Goal: Information Seeking & Learning: Learn about a topic

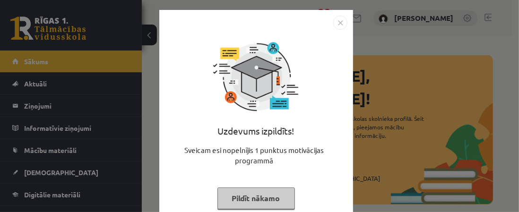
click at [337, 22] on img "Close" at bounding box center [340, 23] width 14 height 14
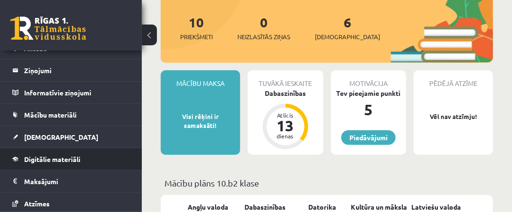
scroll to position [47, 0]
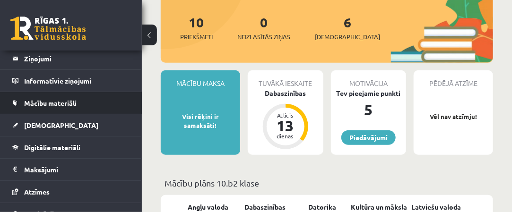
click at [127, 102] on li "Mācību materiāli Mācību materiāli Pieslēgties Uzdevumiem Literatūras saraksts D…" at bounding box center [71, 103] width 142 height 23
click at [117, 102] on link "Mācību materiāli" at bounding box center [71, 103] width 118 height 22
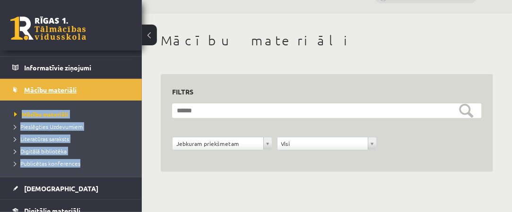
scroll to position [47, 0]
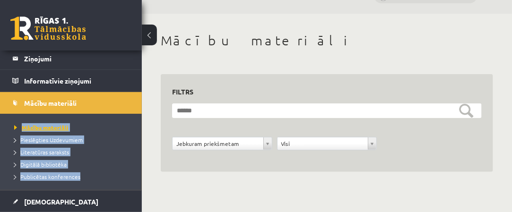
click at [58, 125] on span "Mācību materiāli" at bounding box center [41, 128] width 54 height 8
click at [78, 140] on span "Pieslēgties Uzdevumiem" at bounding box center [48, 140] width 69 height 8
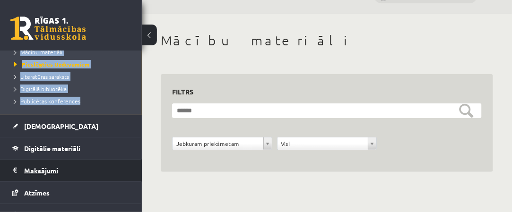
scroll to position [142, 0]
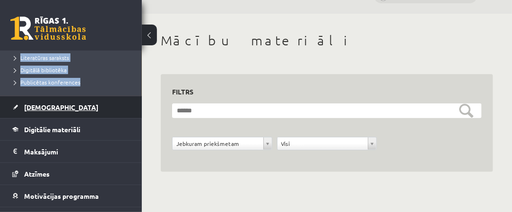
click at [56, 110] on link "[DEMOGRAPHIC_DATA]" at bounding box center [71, 107] width 118 height 22
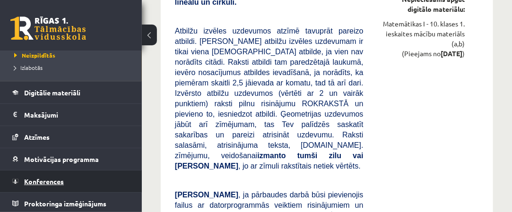
scroll to position [1867, 0]
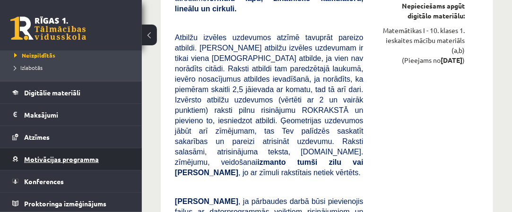
click at [92, 159] on span "Motivācijas programma" at bounding box center [61, 159] width 75 height 9
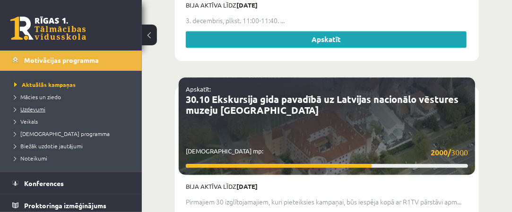
scroll to position [203, 0]
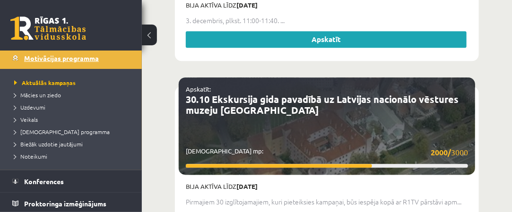
click at [96, 64] on link "Motivācijas programma" at bounding box center [71, 58] width 118 height 22
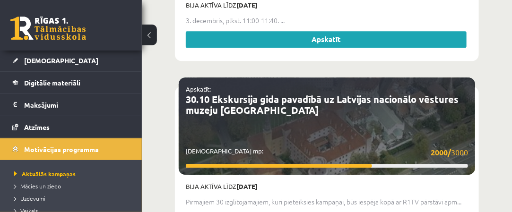
scroll to position [109, 0]
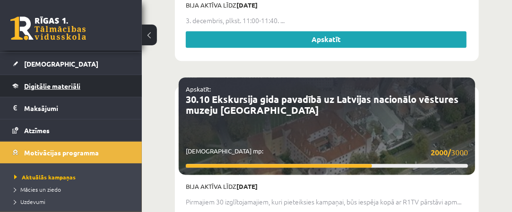
click at [93, 83] on link "Digitālie materiāli" at bounding box center [71, 86] width 118 height 22
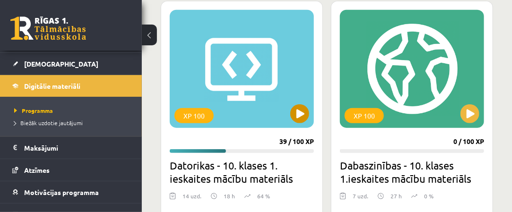
scroll to position [321, 0]
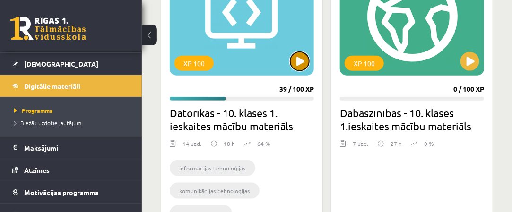
click at [299, 62] on button at bounding box center [299, 61] width 19 height 19
click at [234, 35] on div "XP 100" at bounding box center [242, 16] width 144 height 118
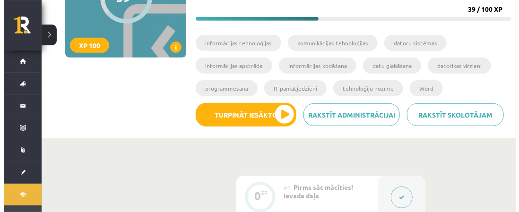
scroll to position [142, 0]
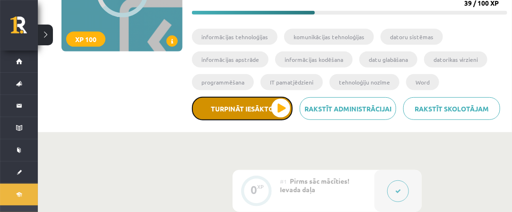
click at [257, 112] on button "Turpināt iesākto" at bounding box center [242, 109] width 101 height 24
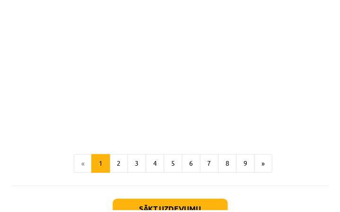
scroll to position [2122, 0]
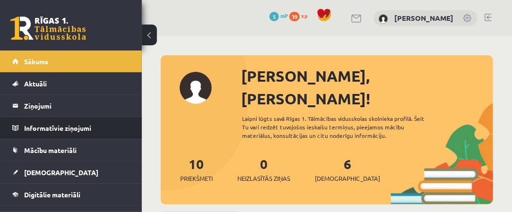
scroll to position [47, 0]
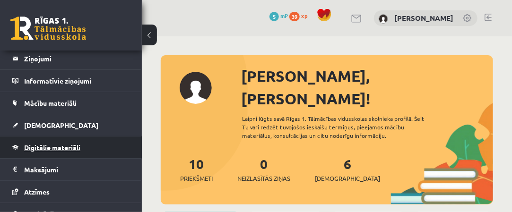
click at [109, 146] on link "Digitālie materiāli" at bounding box center [71, 148] width 118 height 22
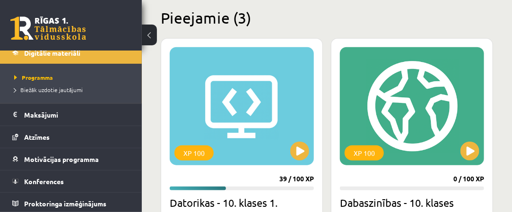
scroll to position [284, 0]
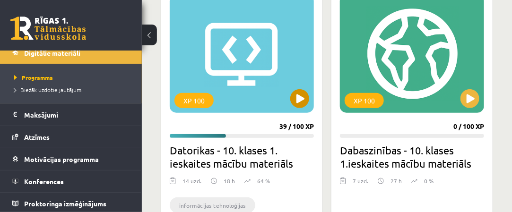
click at [222, 57] on div "XP 100" at bounding box center [242, 54] width 144 height 118
click at [251, 52] on div "XP 100" at bounding box center [242, 54] width 144 height 118
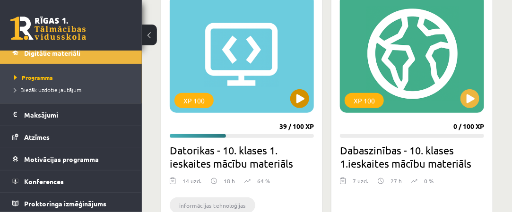
click at [251, 52] on div "XP 100" at bounding box center [242, 54] width 144 height 118
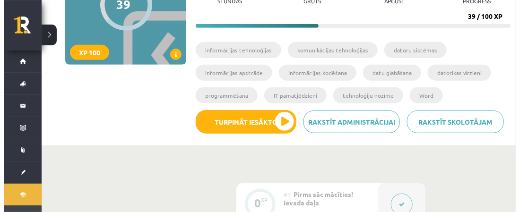
scroll to position [142, 0]
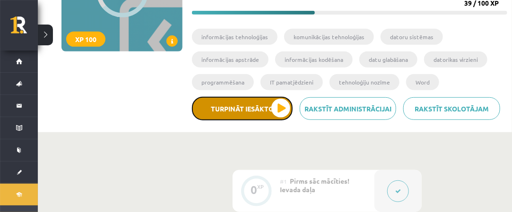
click at [279, 107] on button "Turpināt iesākto" at bounding box center [242, 109] width 101 height 24
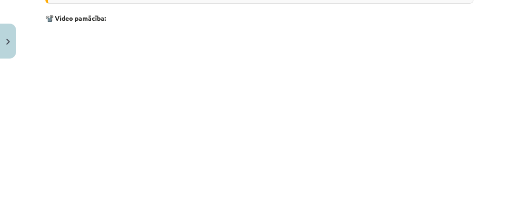
scroll to position [2132, 0]
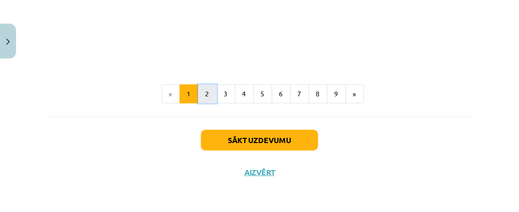
click at [206, 96] on button "2" at bounding box center [207, 94] width 19 height 19
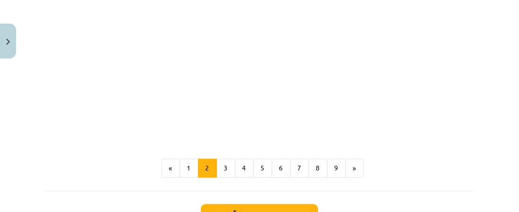
scroll to position [1232, 0]
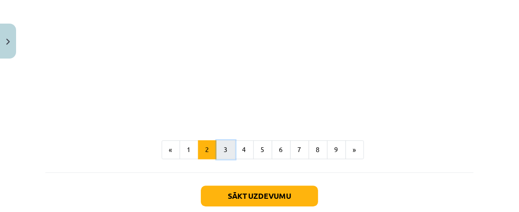
click at [224, 153] on button "3" at bounding box center [226, 149] width 19 height 19
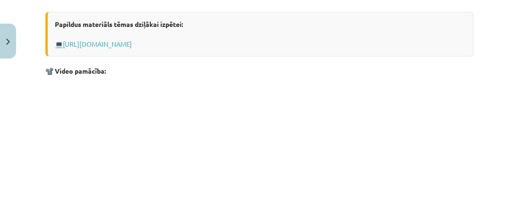
scroll to position [413, 0]
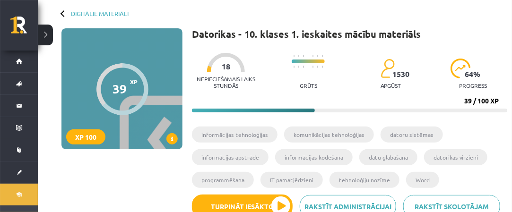
scroll to position [142, 0]
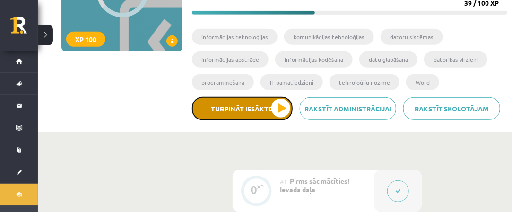
click at [265, 106] on button "Turpināt iesākto" at bounding box center [242, 109] width 101 height 24
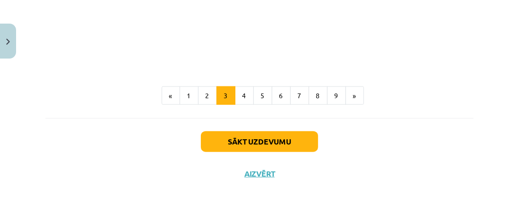
scroll to position [467, 0]
click at [240, 100] on button "4" at bounding box center [244, 96] width 19 height 19
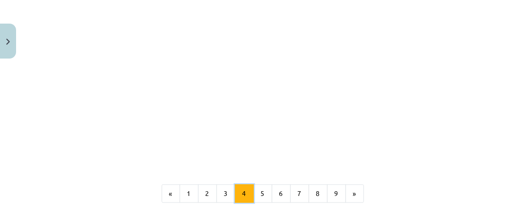
scroll to position [973, 0]
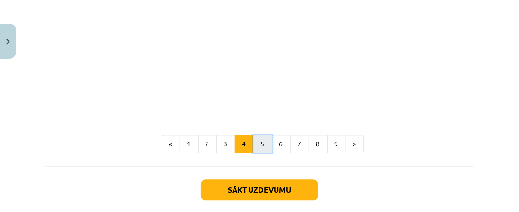
click at [253, 138] on button "5" at bounding box center [262, 144] width 19 height 19
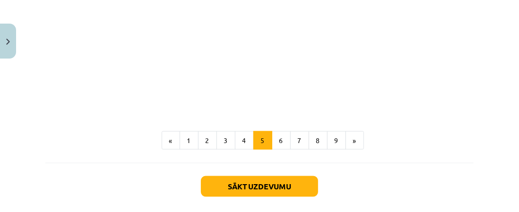
scroll to position [734, 0]
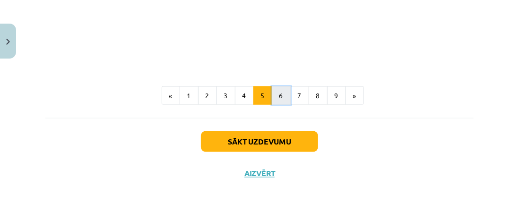
click at [277, 95] on button "6" at bounding box center [281, 96] width 19 height 19
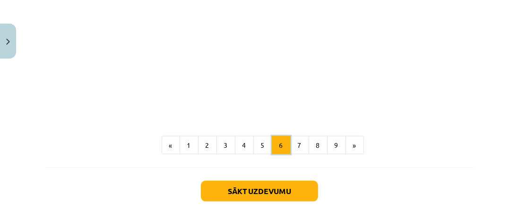
scroll to position [642, 0]
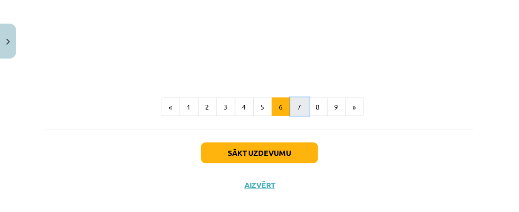
click at [295, 110] on button "7" at bounding box center [299, 107] width 19 height 19
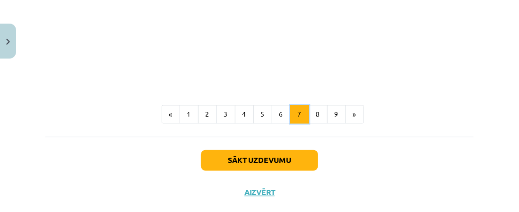
scroll to position [957, 0]
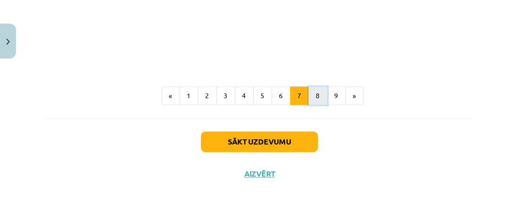
click at [318, 102] on button "8" at bounding box center [318, 96] width 19 height 19
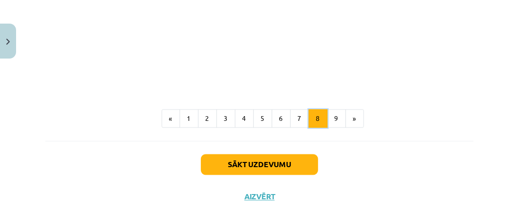
scroll to position [864, 0]
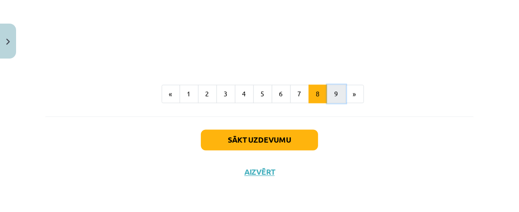
click at [335, 99] on button "9" at bounding box center [336, 94] width 19 height 19
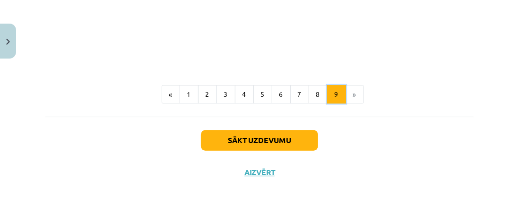
scroll to position [1330, 0]
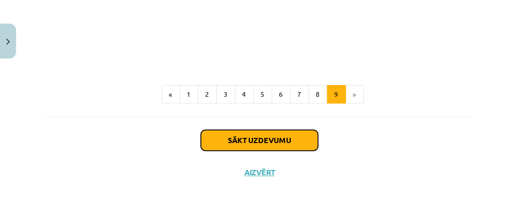
click at [294, 144] on button "Sākt uzdevumu" at bounding box center [259, 140] width 117 height 21
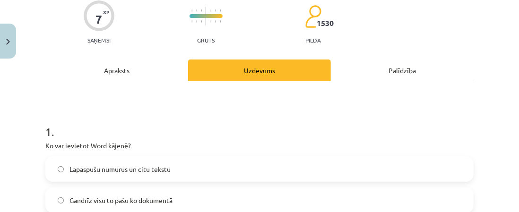
scroll to position [71, 0]
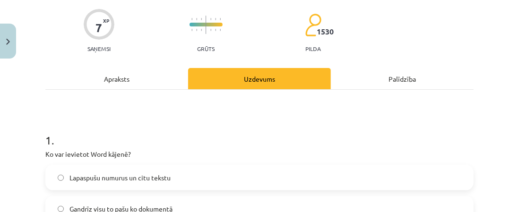
click at [59, 174] on label "Lapaspušu numurus un citu tekstu" at bounding box center [259, 178] width 427 height 24
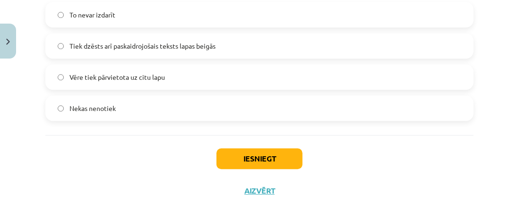
scroll to position [1304, 0]
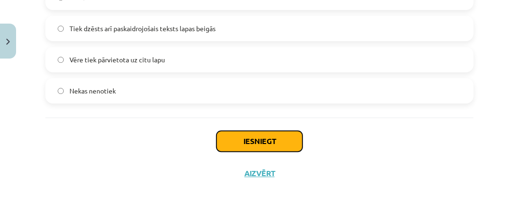
click at [255, 140] on button "Iesniegt" at bounding box center [260, 141] width 86 height 21
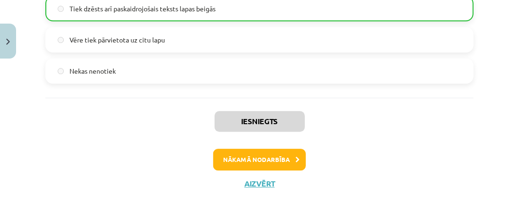
scroll to position [1334, 0]
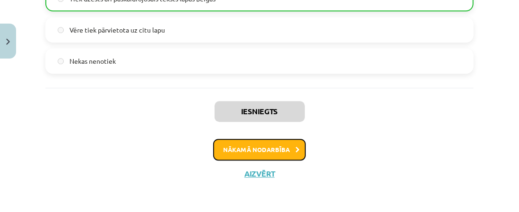
click at [250, 148] on button "Nākamā nodarbība" at bounding box center [259, 150] width 93 height 22
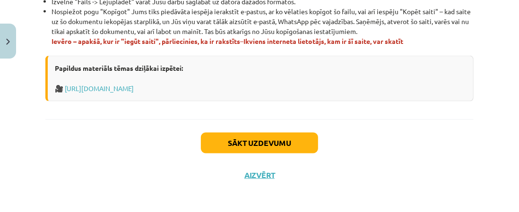
scroll to position [709, 0]
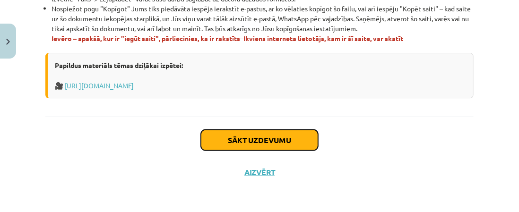
click at [244, 145] on button "Sākt uzdevumu" at bounding box center [259, 140] width 117 height 21
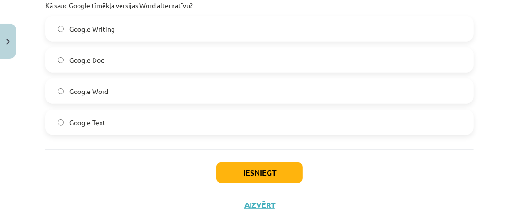
scroll to position [252, 0]
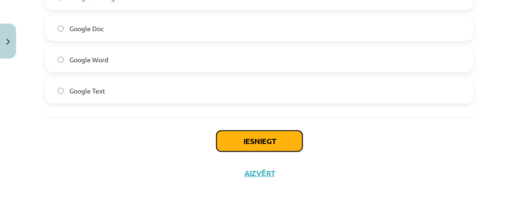
click at [250, 143] on button "Iesniegt" at bounding box center [260, 141] width 86 height 21
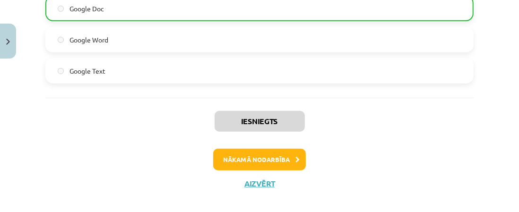
scroll to position [281, 0]
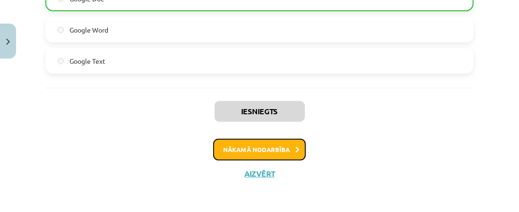
click at [250, 148] on button "Nākamā nodarbība" at bounding box center [259, 150] width 93 height 22
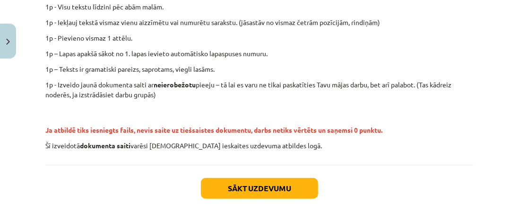
scroll to position [337, 0]
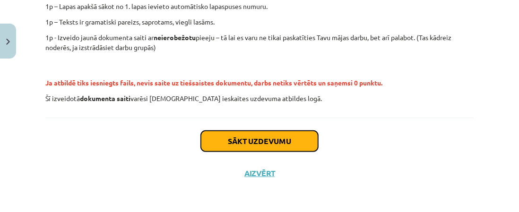
click at [265, 142] on button "Sākt uzdevumu" at bounding box center [259, 141] width 117 height 21
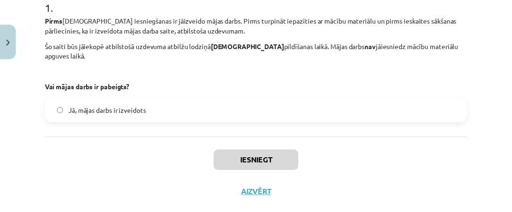
scroll to position [225, 0]
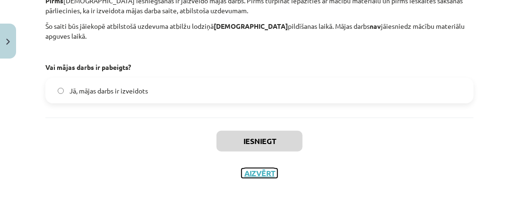
click at [258, 175] on button "Aizvērt" at bounding box center [260, 173] width 36 height 9
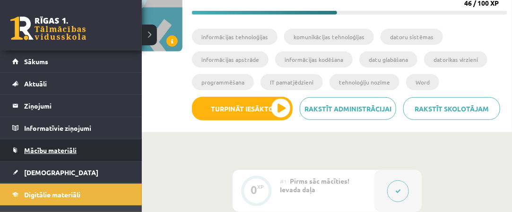
scroll to position [47, 0]
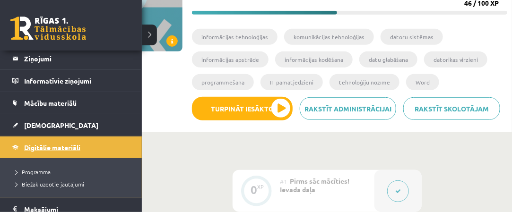
click at [84, 146] on link "Digitālie materiāli" at bounding box center [71, 148] width 118 height 22
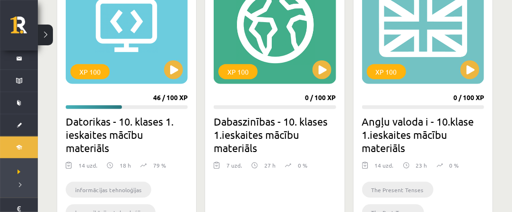
scroll to position [331, 0]
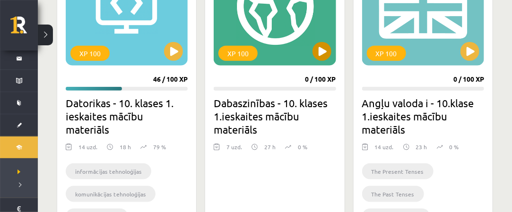
click at [294, 43] on div "XP 100" at bounding box center [275, 7] width 122 height 118
click at [290, 36] on div "XP 100" at bounding box center [275, 7] width 122 height 118
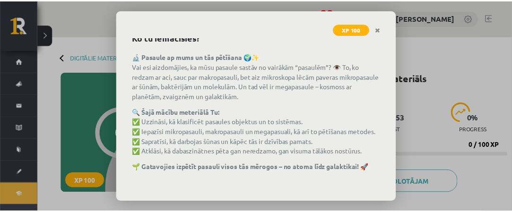
scroll to position [94, 0]
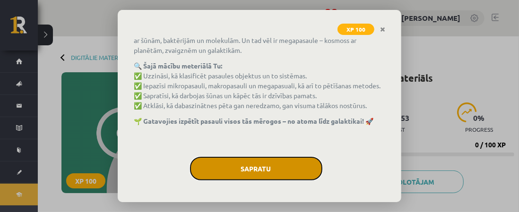
click at [258, 162] on button "Sapratu" at bounding box center [256, 169] width 132 height 24
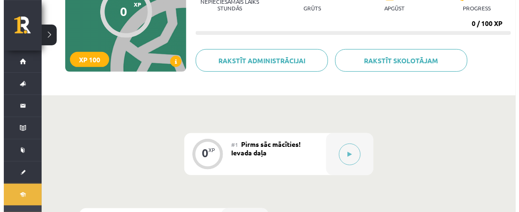
scroll to position [189, 0]
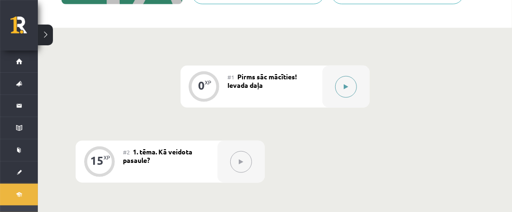
click at [345, 86] on icon at bounding box center [346, 87] width 4 height 6
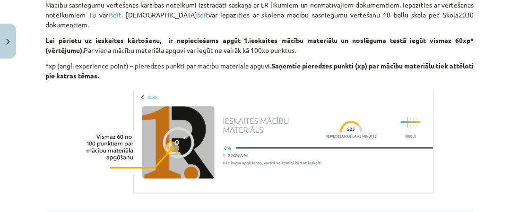
scroll to position [889, 0]
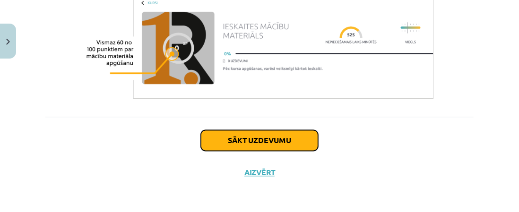
click at [250, 143] on button "Sākt uzdevumu" at bounding box center [259, 141] width 117 height 21
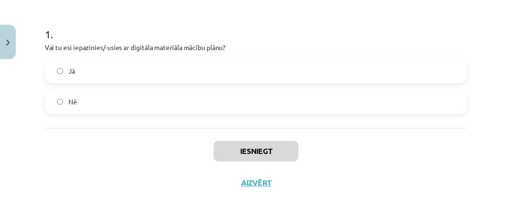
scroll to position [189, 0]
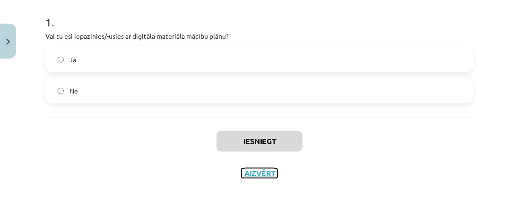
click at [249, 170] on button "Aizvērt" at bounding box center [260, 173] width 36 height 9
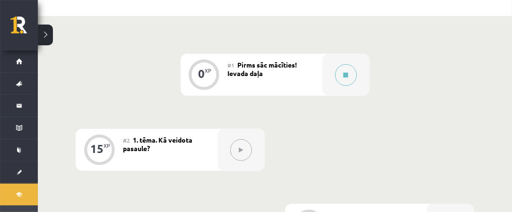
scroll to position [47, 0]
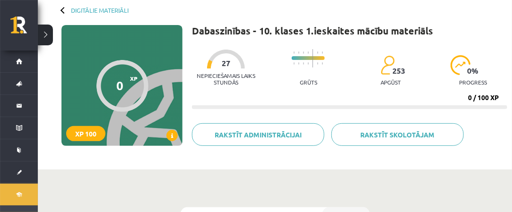
click at [137, 110] on div "0 XP XP 100" at bounding box center [121, 85] width 121 height 121
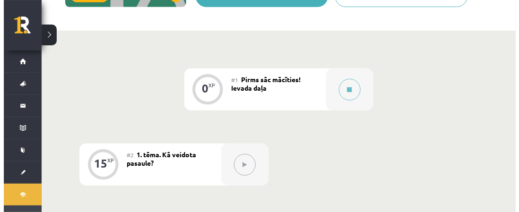
scroll to position [189, 0]
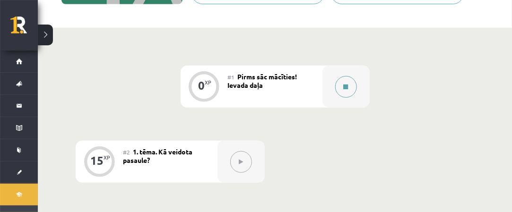
click at [349, 87] on button at bounding box center [346, 87] width 22 height 22
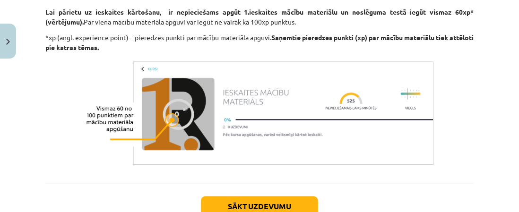
scroll to position [851, 0]
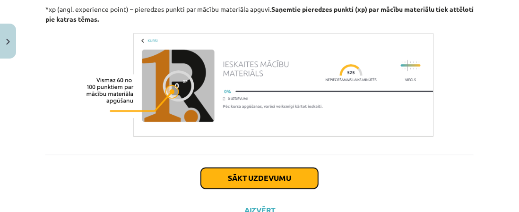
click at [248, 180] on button "Sākt uzdevumu" at bounding box center [259, 178] width 117 height 21
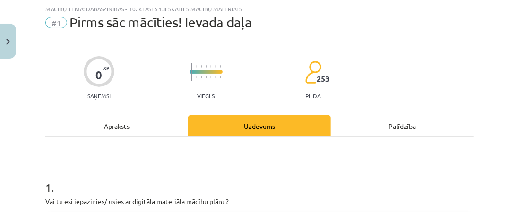
scroll to position [166, 0]
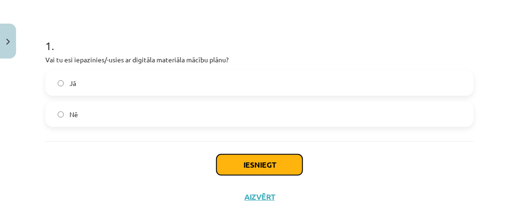
click at [258, 165] on button "Iesniegt" at bounding box center [260, 165] width 86 height 21
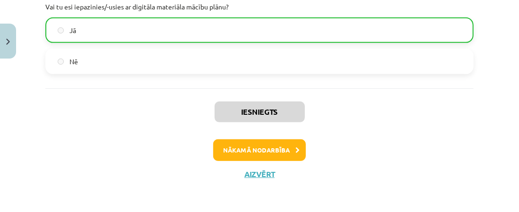
scroll to position [219, 0]
click at [254, 150] on button "Nākamā nodarbība" at bounding box center [259, 150] width 93 height 22
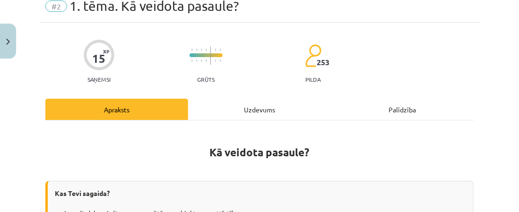
scroll to position [0, 0]
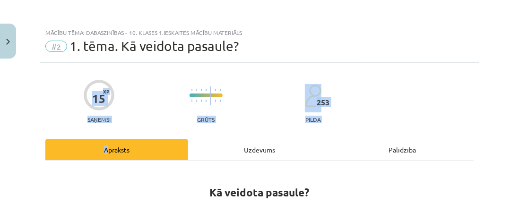
drag, startPoint x: 68, startPoint y: 95, endPoint x: 108, endPoint y: 144, distance: 64.2
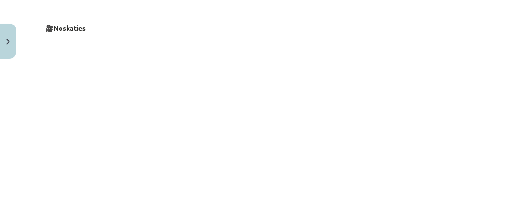
scroll to position [331, 0]
click at [481, 60] on div "Mācību tēma: Dabaszinības - 10. klases 1.ieskaites mācību materiāls #2 1. tēma.…" at bounding box center [259, 106] width 519 height 212
click at [453, 95] on p at bounding box center [259, 112] width 428 height 173
drag, startPoint x: 211, startPoint y: 1, endPoint x: 478, endPoint y: 14, distance: 267.0
click at [478, 14] on div "Mācību tēma: Dabaszinības - 10. klases 1.ieskaites mācību materiāls #2 1. tēma.…" at bounding box center [259, 106] width 519 height 212
